Goal: Task Accomplishment & Management: Manage account settings

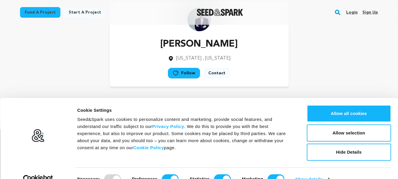
scroll to position [29, 0]
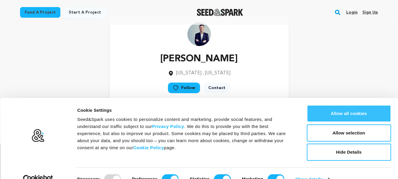
click at [353, 112] on button "Allow all cookies" at bounding box center [349, 113] width 84 height 17
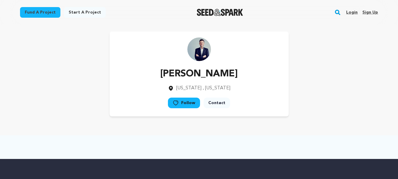
scroll to position [0, 0]
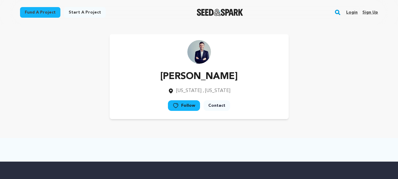
click at [372, 13] on link "Sign up" at bounding box center [370, 12] width 16 height 9
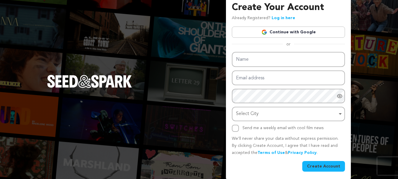
scroll to position [9, 0]
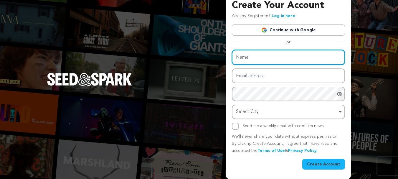
click at [253, 54] on input "Name" at bounding box center [288, 57] width 113 height 15
paste input "Stellar Test House"
type input "Stellar Test House"
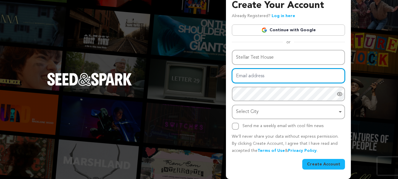
paste input "digitalmarketing.stellar@gmail.com"
type input "digitalmarketing.stellar@gmail.com"
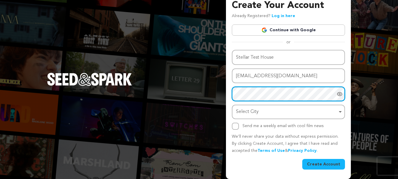
scroll to position [30, 0]
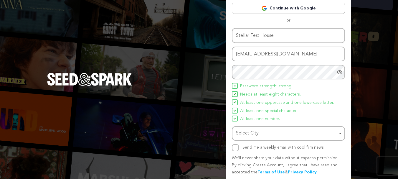
click at [262, 135] on div "Select City Remove item" at bounding box center [286, 133] width 101 height 9
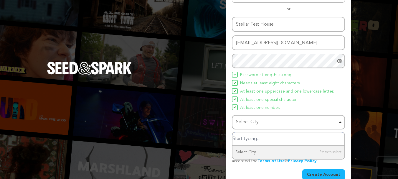
scroll to position [52, 0]
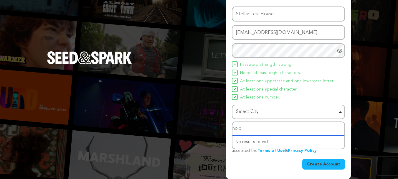
type input "noida"
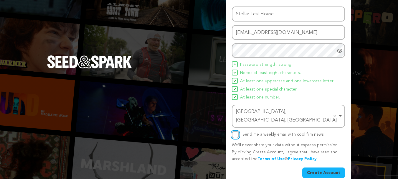
click at [235, 131] on input "Send me a weekly email with cool film news" at bounding box center [235, 134] width 7 height 7
checkbox input "true"
click at [322, 167] on button "Create Account" at bounding box center [323, 172] width 43 height 11
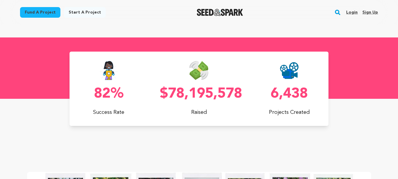
click at [204, 95] on p "$78,195,578" at bounding box center [199, 94] width 78 height 14
click at [175, 92] on p "$78,195,578" at bounding box center [199, 94] width 78 height 14
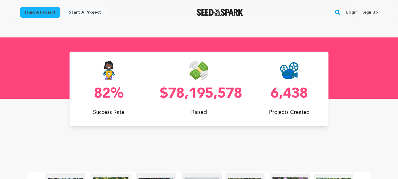
drag, startPoint x: 238, startPoint y: 90, endPoint x: 242, endPoint y: 91, distance: 4.2
click at [238, 91] on p "$78,195,578" at bounding box center [199, 94] width 78 height 14
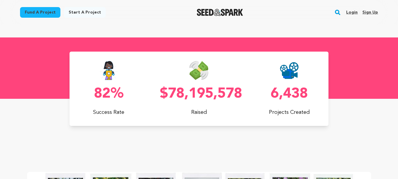
drag, startPoint x: 162, startPoint y: 96, endPoint x: 243, endPoint y: 91, distance: 81.5
click at [243, 91] on div "82% Success Rate $78,195,578 Raised 6,438 Projects Created" at bounding box center [199, 88] width 259 height 55
drag, startPoint x: 244, startPoint y: 92, endPoint x: 162, endPoint y: 95, distance: 82.5
click at [162, 95] on div "82% Success Rate $78,195,578 Raised 6,438 Projects Created" at bounding box center [199, 88] width 259 height 55
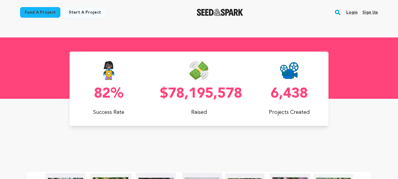
click at [162, 92] on p "$78,195,578" at bounding box center [199, 94] width 78 height 14
drag, startPoint x: 161, startPoint y: 95, endPoint x: 242, endPoint y: 93, distance: 81.9
click at [238, 93] on p "$78,195,578" at bounding box center [199, 94] width 78 height 14
drag, startPoint x: 243, startPoint y: 93, endPoint x: 164, endPoint y: 92, distance: 78.9
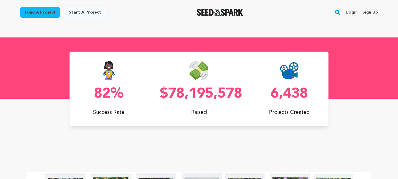
click at [164, 92] on p "$78,195,578" at bounding box center [199, 94] width 78 height 14
click at [162, 93] on p "$78,195,578" at bounding box center [199, 94] width 78 height 14
drag, startPoint x: 162, startPoint y: 93, endPoint x: 241, endPoint y: 90, distance: 79.6
click at [238, 90] on p "$78,195,578" at bounding box center [199, 94] width 78 height 14
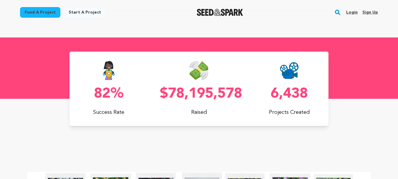
click at [238, 90] on p "$78,195,578" at bounding box center [199, 94] width 78 height 14
drag, startPoint x: 244, startPoint y: 92, endPoint x: 161, endPoint y: 95, distance: 82.5
click at [161, 95] on div "82% Success Rate $78,195,578 Raised 6,438 Projects Created" at bounding box center [199, 88] width 259 height 55
click at [161, 94] on p "$78,195,578" at bounding box center [199, 94] width 78 height 14
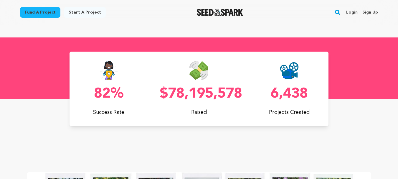
drag, startPoint x: 161, startPoint y: 94, endPoint x: 240, endPoint y: 92, distance: 79.0
click at [238, 92] on p "$78,195,578" at bounding box center [199, 94] width 78 height 14
drag, startPoint x: 274, startPoint y: 94, endPoint x: 307, endPoint y: 92, distance: 33.6
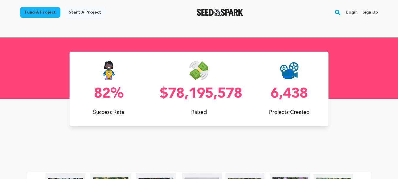
click at [307, 92] on p "6,438" at bounding box center [289, 94] width 78 height 14
drag, startPoint x: 306, startPoint y: 92, endPoint x: 272, endPoint y: 98, distance: 34.4
click at [272, 98] on p "6,438" at bounding box center [289, 94] width 78 height 14
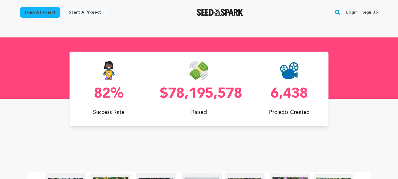
scroll to position [0, 104]
drag, startPoint x: 272, startPoint y: 97, endPoint x: 291, endPoint y: 95, distance: 19.6
click at [291, 95] on p "6,438" at bounding box center [289, 94] width 78 height 14
drag, startPoint x: 269, startPoint y: 97, endPoint x: 308, endPoint y: 93, distance: 39.1
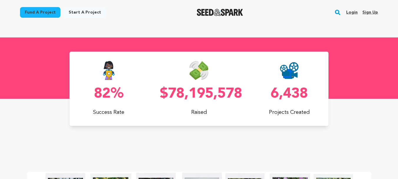
click at [308, 93] on p "6,438" at bounding box center [289, 94] width 78 height 14
drag, startPoint x: 307, startPoint y: 95, endPoint x: 272, endPoint y: 96, distance: 35.4
click at [272, 96] on p "6,438" at bounding box center [289, 94] width 78 height 14
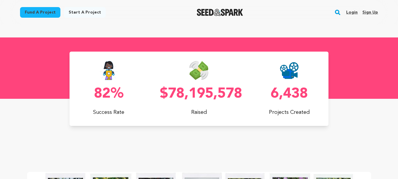
click at [271, 96] on p "6,438" at bounding box center [289, 94] width 78 height 14
drag, startPoint x: 270, startPoint y: 96, endPoint x: 309, endPoint y: 95, distance: 38.9
click at [309, 95] on p "6,438" at bounding box center [289, 94] width 78 height 14
drag, startPoint x: 309, startPoint y: 95, endPoint x: 278, endPoint y: 97, distance: 31.0
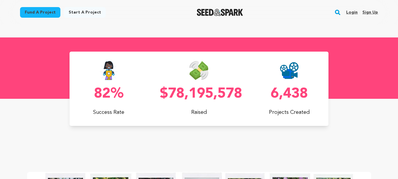
click at [282, 97] on p "6,438" at bounding box center [289, 94] width 78 height 14
click at [250, 105] on div "6,438 Projects Created" at bounding box center [289, 88] width 78 height 55
click at [195, 95] on p "$78,195,578" at bounding box center [199, 94] width 78 height 14
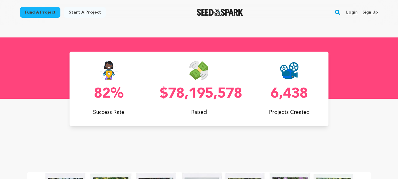
click at [195, 95] on p "$78,195,578" at bounding box center [199, 94] width 78 height 14
click at [203, 94] on p "$78,195,578" at bounding box center [199, 94] width 78 height 14
click at [201, 94] on p "$78,195,578" at bounding box center [199, 94] width 78 height 14
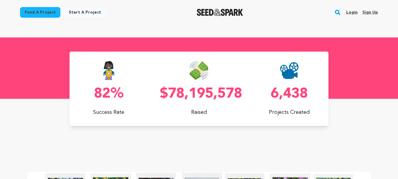
click at [201, 94] on p "$78,195,578" at bounding box center [199, 94] width 78 height 14
click at [206, 93] on p "$78,195,578" at bounding box center [199, 94] width 78 height 14
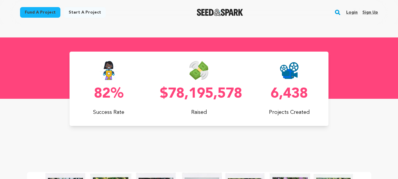
scroll to position [0, 104]
click at [208, 92] on p "$78,195,578" at bounding box center [199, 94] width 78 height 14
click at [209, 92] on p "$78,195,578" at bounding box center [199, 94] width 78 height 14
click at [203, 92] on p "$78,195,578" at bounding box center [199, 94] width 78 height 14
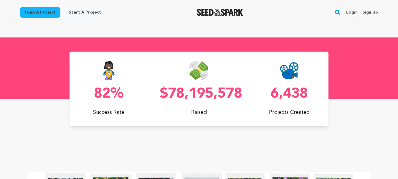
click at [203, 93] on p "$78,195,578" at bounding box center [199, 94] width 78 height 14
click at [238, 94] on p "$78,195,578" at bounding box center [199, 94] width 78 height 14
drag, startPoint x: 251, startPoint y: 95, endPoint x: 221, endPoint y: 95, distance: 30.3
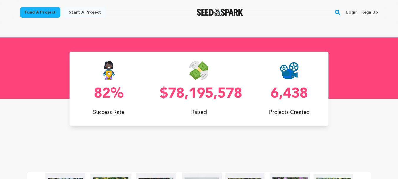
click at [221, 95] on div "82% Success Rate $78,195,578 Raised 6,438 Projects Created" at bounding box center [199, 88] width 259 height 55
click at [221, 95] on p "$78,195,578" at bounding box center [199, 94] width 78 height 14
drag, startPoint x: 216, startPoint y: 94, endPoint x: 193, endPoint y: 96, distance: 23.1
click at [193, 96] on p "$78,195,578" at bounding box center [199, 94] width 78 height 14
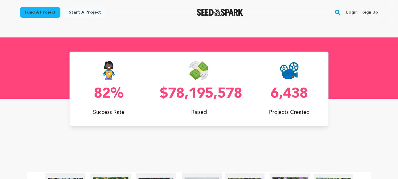
scroll to position [0, 104]
drag, startPoint x: 184, startPoint y: 96, endPoint x: 175, endPoint y: 95, distance: 8.3
click at [175, 95] on p "$78,195,578" at bounding box center [199, 94] width 78 height 14
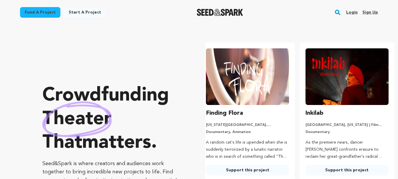
click at [55, 93] on p "Crowdfunding theater that matters ." at bounding box center [111, 119] width 139 height 71
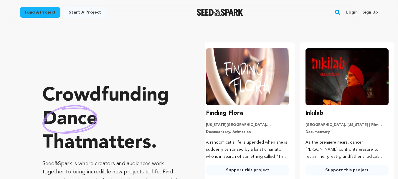
click at [56, 93] on p "Crowdfunding dance that matters ." at bounding box center [111, 119] width 139 height 71
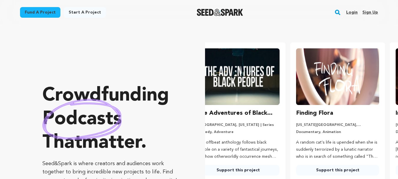
scroll to position [0, 0]
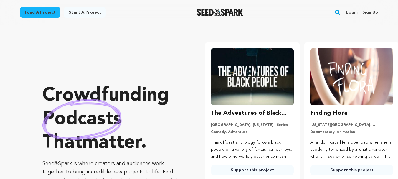
click at [353, 10] on link "Login" at bounding box center [351, 12] width 11 height 9
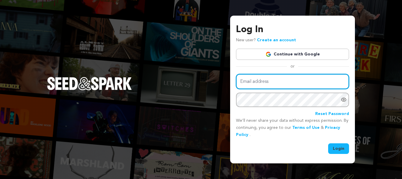
click at [276, 81] on input "Email address" at bounding box center [292, 81] width 113 height 15
type input "[EMAIL_ADDRESS][DOMAIN_NAME]"
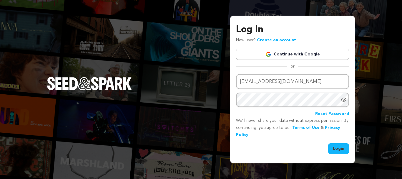
click at [341, 146] on button "Login" at bounding box center [338, 148] width 21 height 11
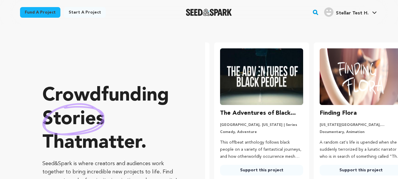
scroll to position [0, 104]
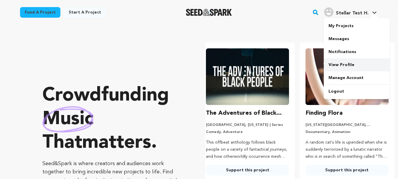
click at [339, 62] on link "View Profile" at bounding box center [357, 64] width 66 height 13
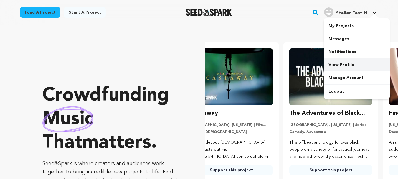
scroll to position [0, 0]
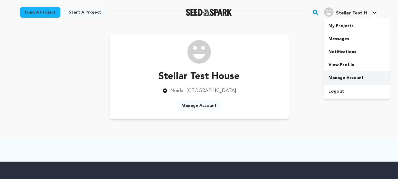
click at [336, 78] on link "Manage Account" at bounding box center [357, 77] width 66 height 13
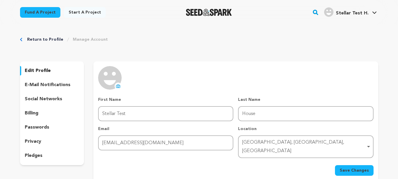
click at [118, 87] on icon at bounding box center [118, 86] width 5 height 5
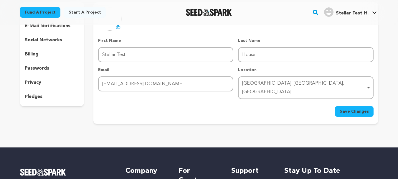
click at [351, 106] on button "Save Changes" at bounding box center [354, 111] width 39 height 11
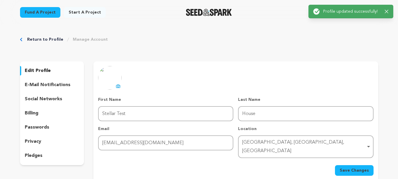
click at [39, 101] on p "social networks" at bounding box center [43, 98] width 37 height 7
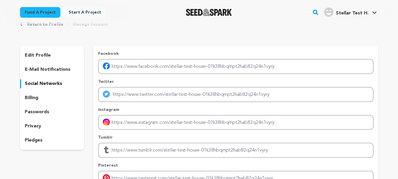
scroll to position [29, 0]
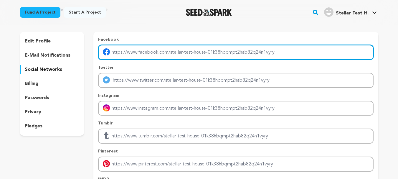
click at [134, 52] on input "Enter facebook profile link" at bounding box center [235, 52] width 275 height 15
paste input "https://www.facebook.com/profile.php?id=61577755684678"
type input "https://www.facebook.com/profile.php?id=61577755684678"
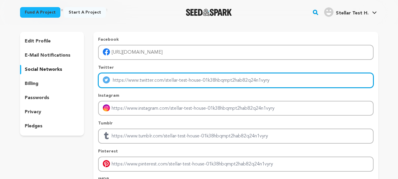
click at [124, 79] on input "Enter twitter profile link" at bounding box center [235, 80] width 275 height 15
paste input "https://x.com/stellartestlab"
type input "https://x.com/stellartestlab"
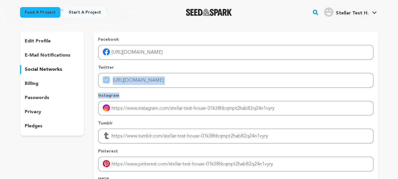
click at [134, 91] on div "Facebook https://www.facebook.com/profile.php?id=61577755684678 Twitter https:/…" at bounding box center [235, 118] width 275 height 163
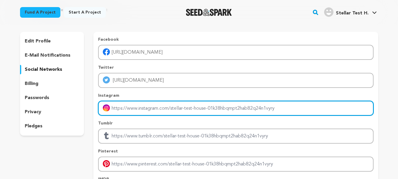
click at [144, 111] on input "Enter instagram handle link" at bounding box center [235, 108] width 275 height 15
paste input "https://www.instagram.com/stellartesthouse/"
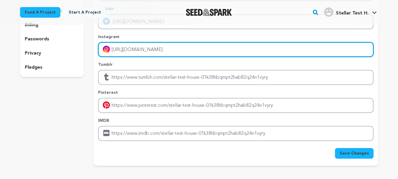
scroll to position [88, 0]
type input "https://www.instagram.com/stellartesthouse/"
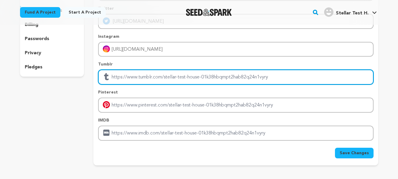
click at [143, 76] on input "Enter tubmlr profile link" at bounding box center [235, 77] width 275 height 15
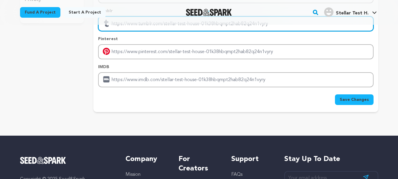
scroll to position [147, 0]
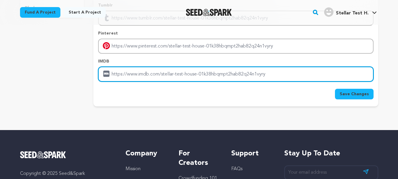
click at [152, 72] on input "Enter IMDB profile link" at bounding box center [235, 74] width 275 height 15
paste input "https://stellartesthouse.com/"
type input "https://stellartesthouse.com/"
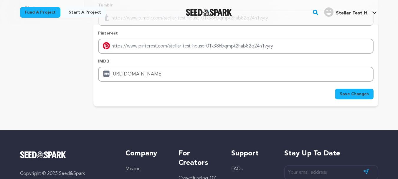
click at [361, 97] on button "Save Changes" at bounding box center [354, 94] width 39 height 11
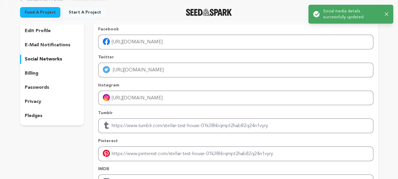
scroll to position [0, 0]
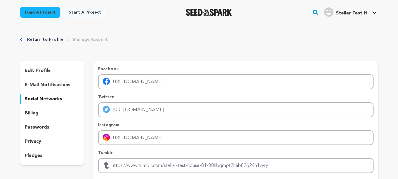
click at [34, 96] on p "social networks" at bounding box center [43, 98] width 37 height 7
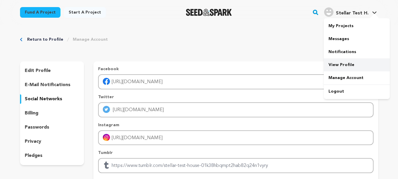
click at [338, 66] on link "View Profile" at bounding box center [357, 64] width 66 height 13
